Goal: Task Accomplishment & Management: Manage account settings

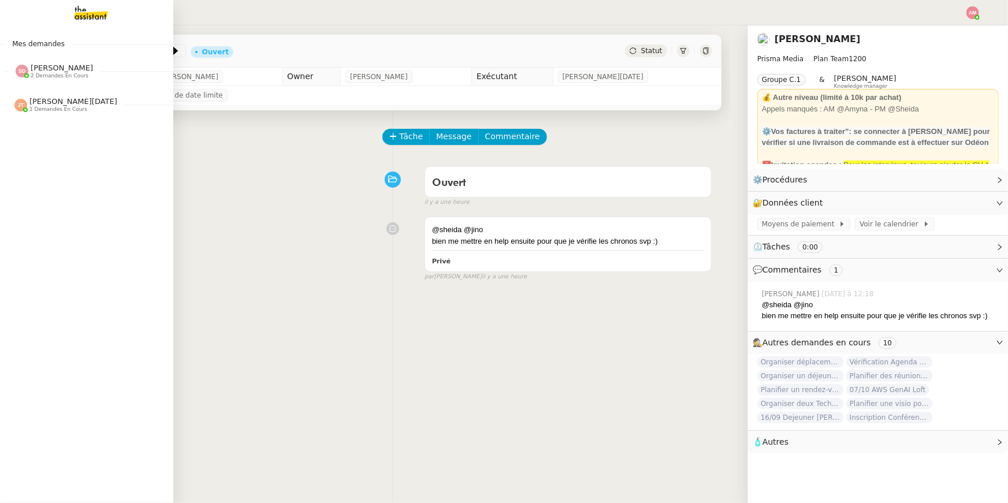
click at [31, 81] on div "[PERSON_NAME] 2 demandes en cours" at bounding box center [86, 67] width 173 height 34
click at [40, 132] on link "28/09-03/10 [GEOGRAPHIC_DATA] - [GEOGRAPHIC_DATA] [PERSON_NAME]" at bounding box center [86, 123] width 173 height 27
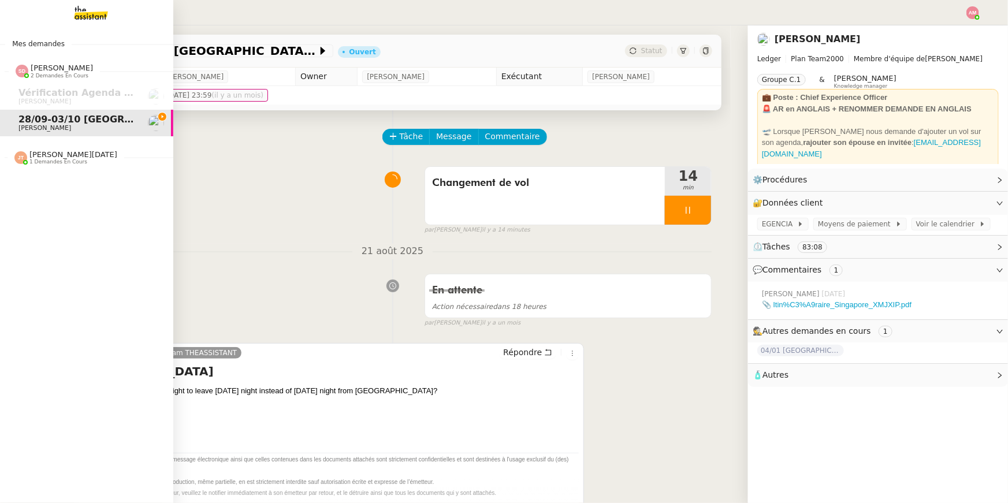
click at [45, 24] on img at bounding box center [82, 12] width 90 height 25
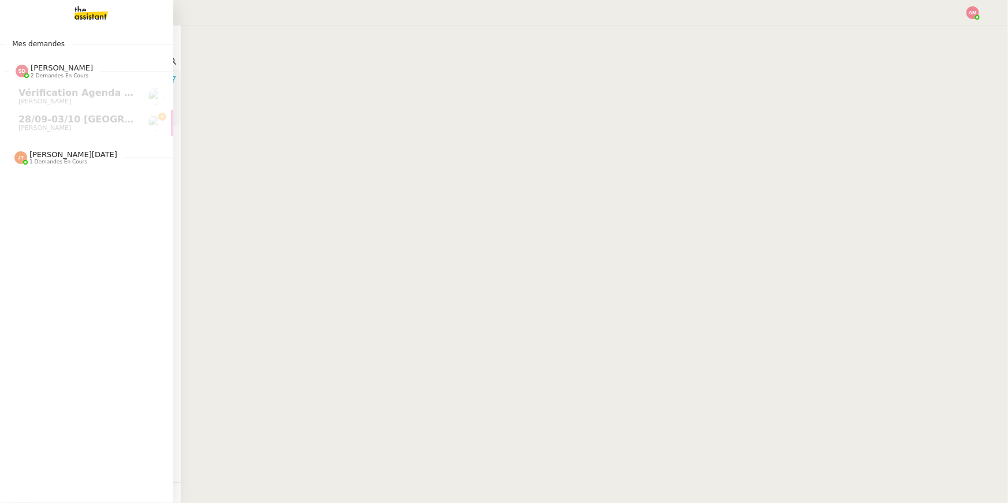
click at [65, 16] on img at bounding box center [82, 12] width 90 height 25
